Goal: Find specific page/section: Find specific page/section

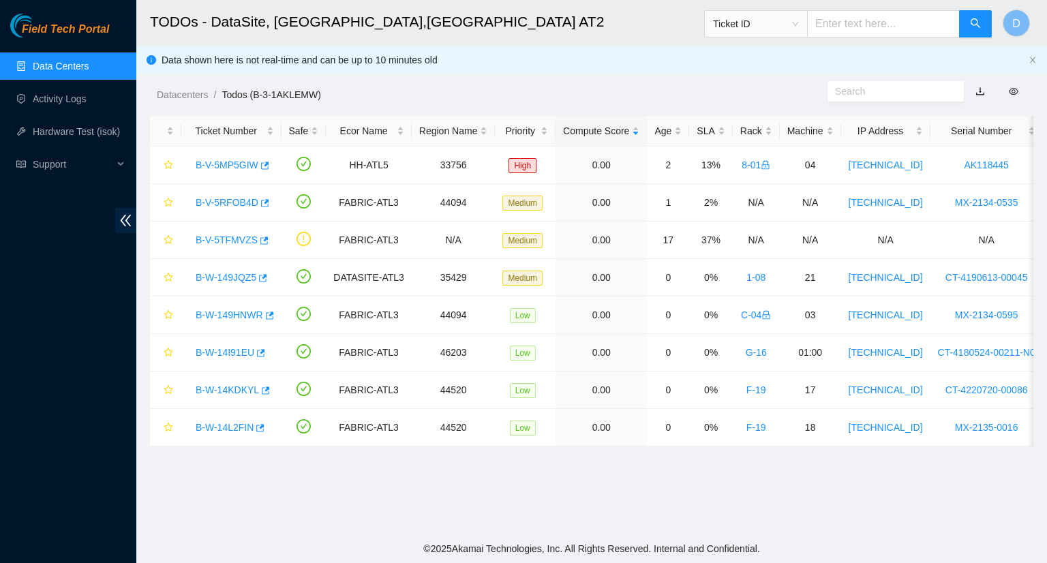
click at [89, 68] on link "Data Centers" at bounding box center [61, 66] width 56 height 11
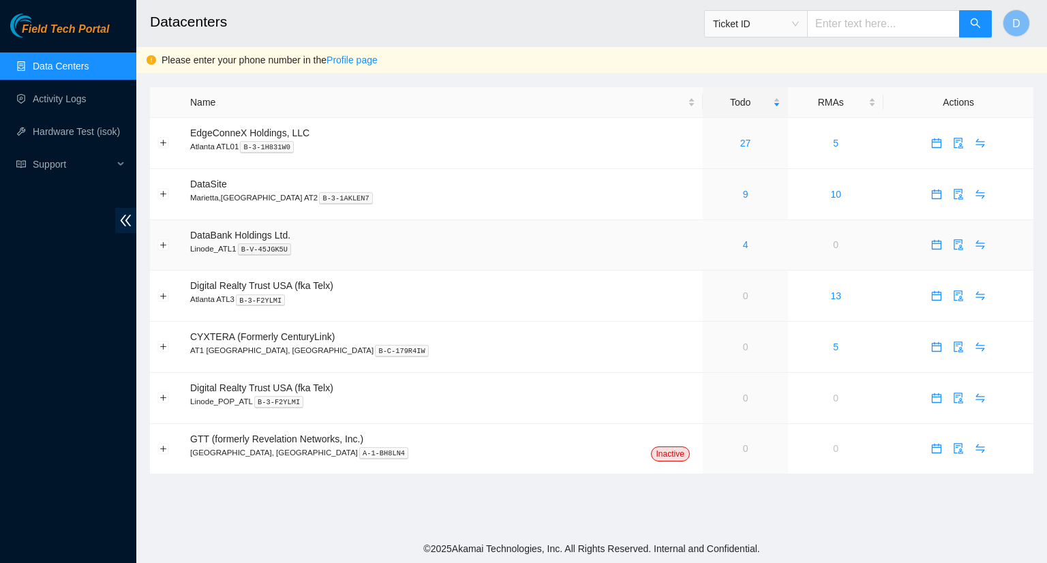
click at [711, 246] on div "4" at bounding box center [746, 244] width 70 height 15
